Goal: Information Seeking & Learning: Stay updated

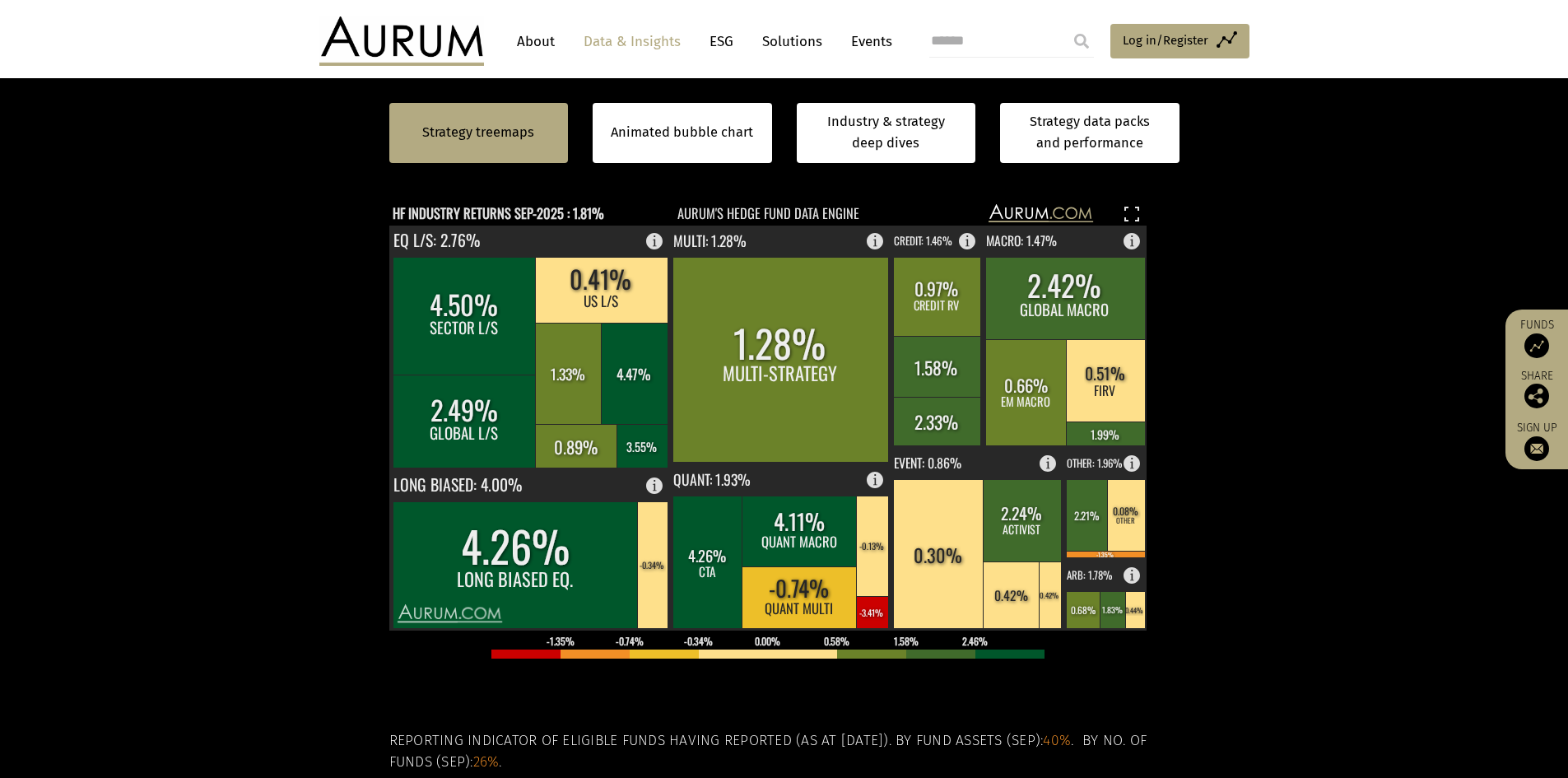
scroll to position [82, 0]
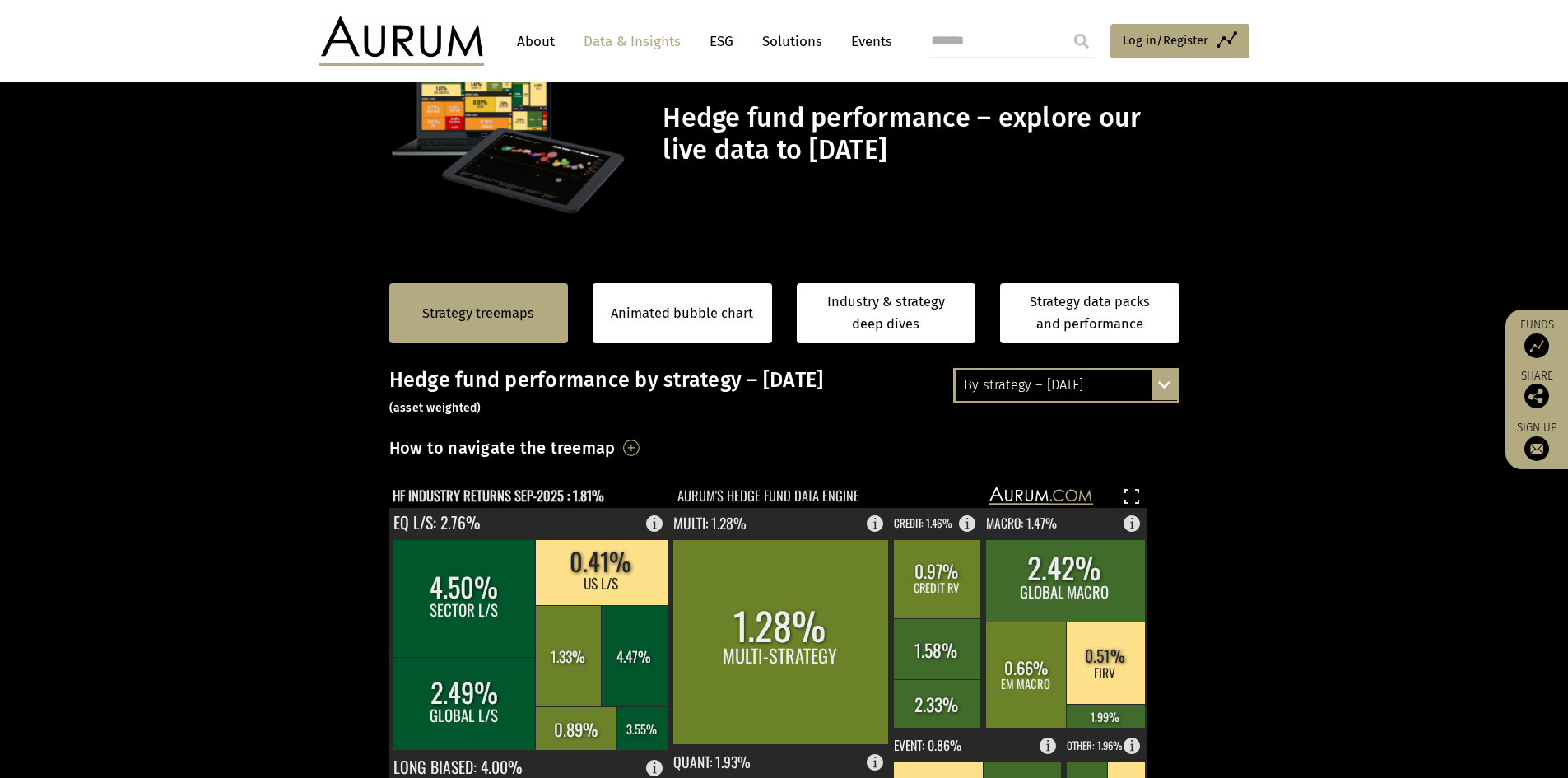
click at [1166, 381] on div "By strategy – September 2025 By strategy – September 2025 By strategy – year to…" at bounding box center [1066, 385] width 227 height 34
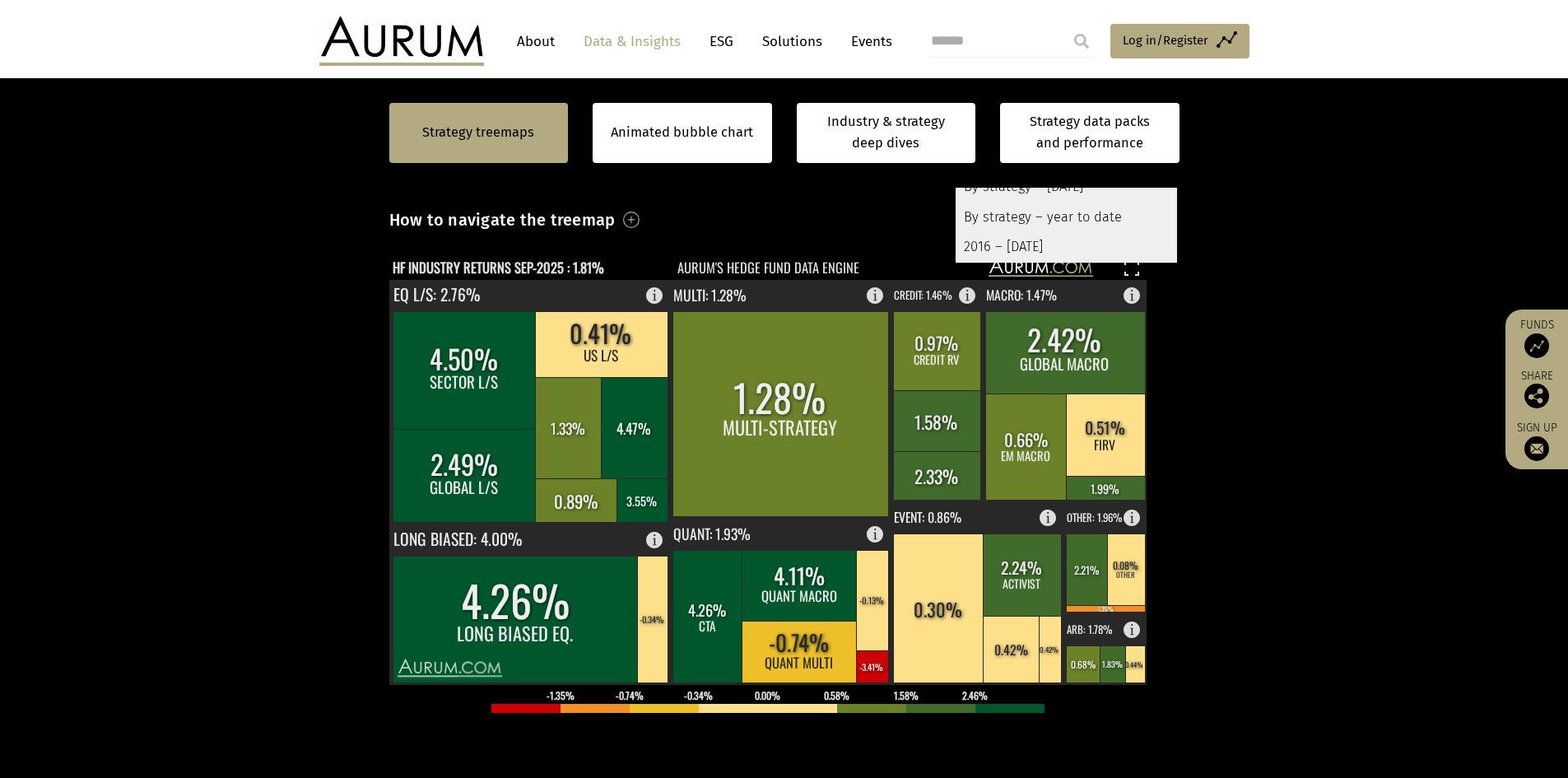
scroll to position [329, 0]
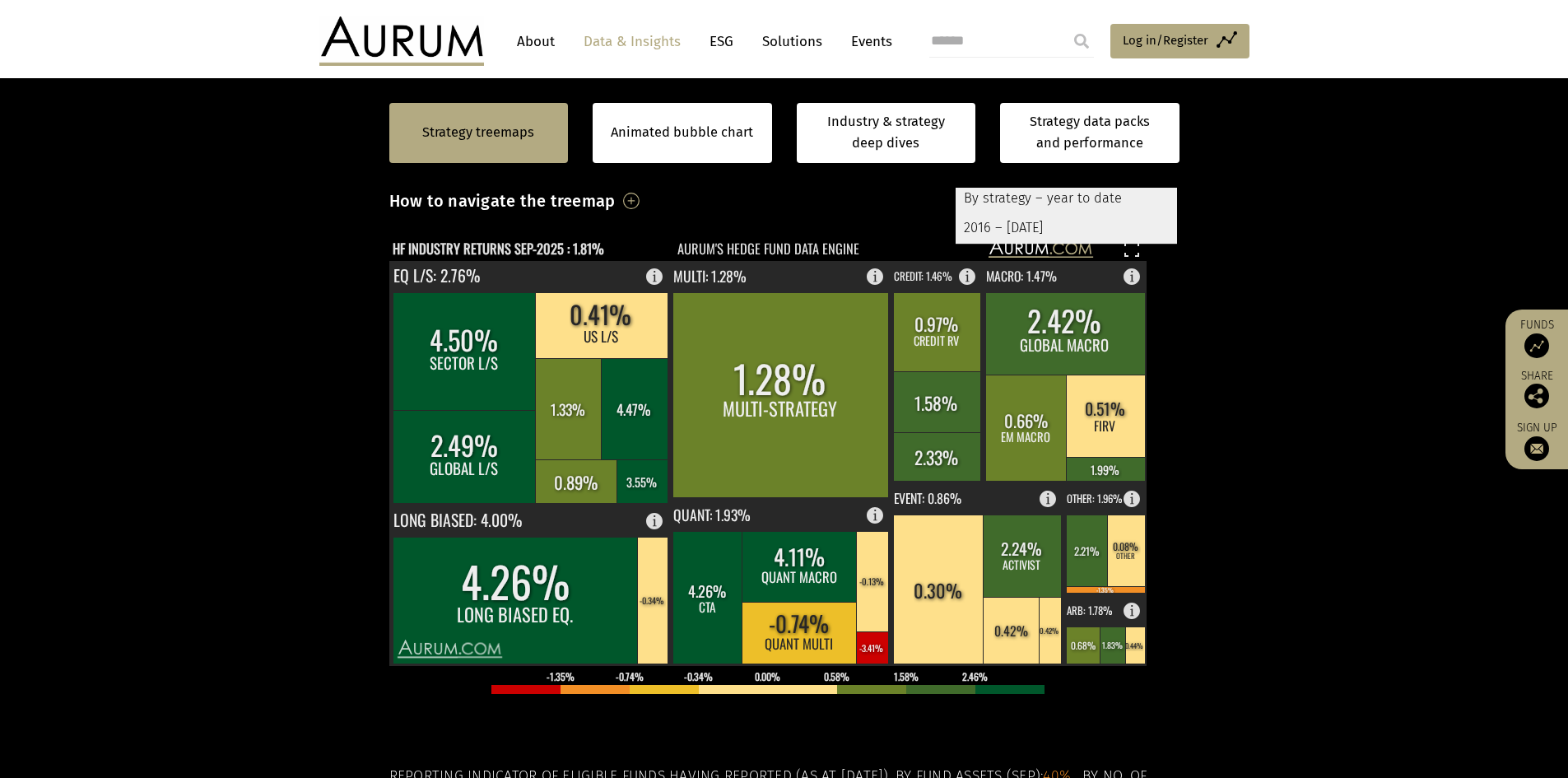
click at [1202, 278] on section "Strategy treemaps Animated bubble chart Industry & strategy deep dives Strategy…" at bounding box center [784, 525] width 1568 height 1029
click at [1174, 247] on div at bounding box center [785, 485] width 791 height 494
click at [1105, 228] on div "2016 – [DATE]" at bounding box center [1066, 228] width 222 height 30
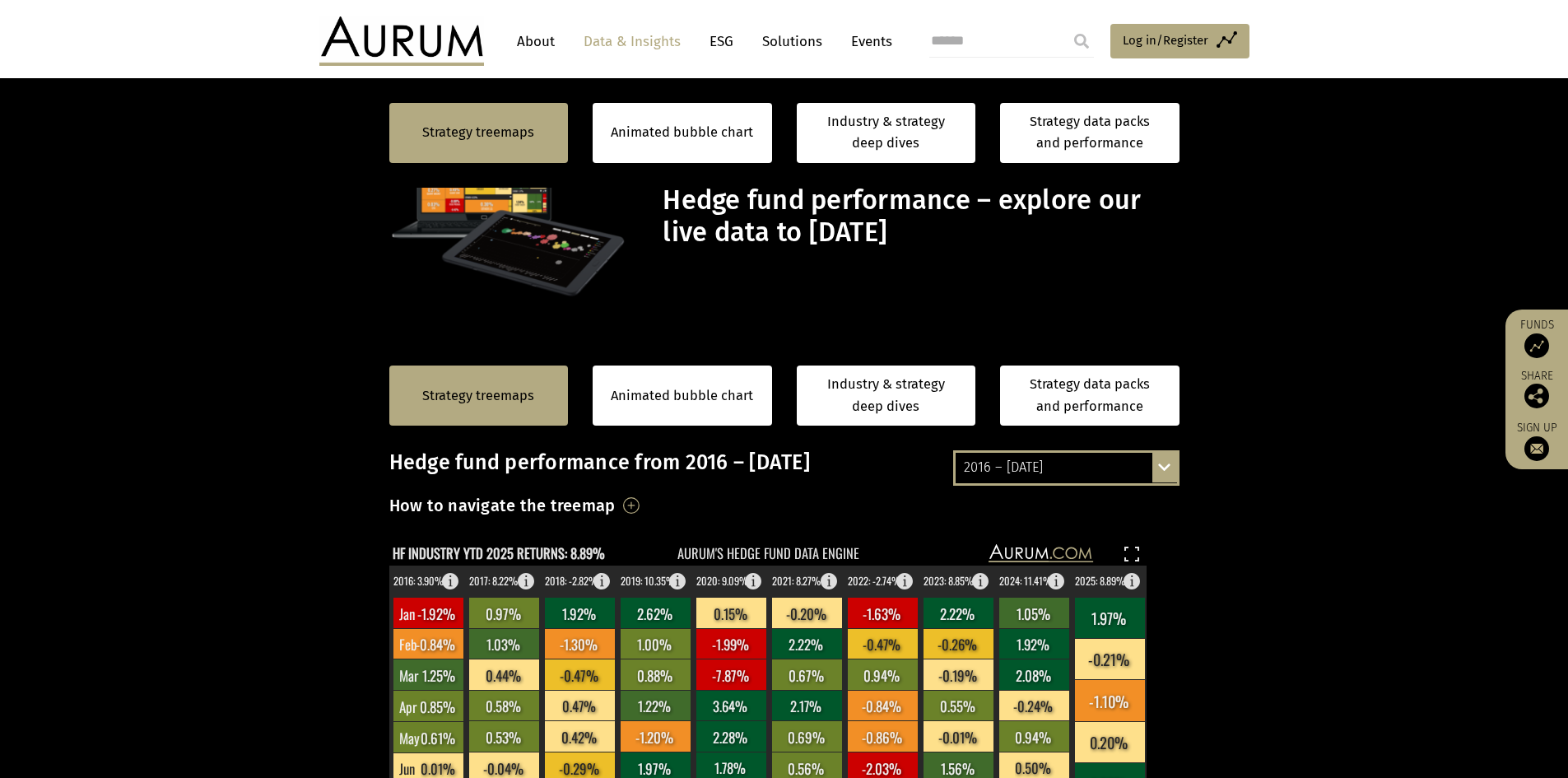
scroll to position [329, 0]
